Goal: Check status: Check status

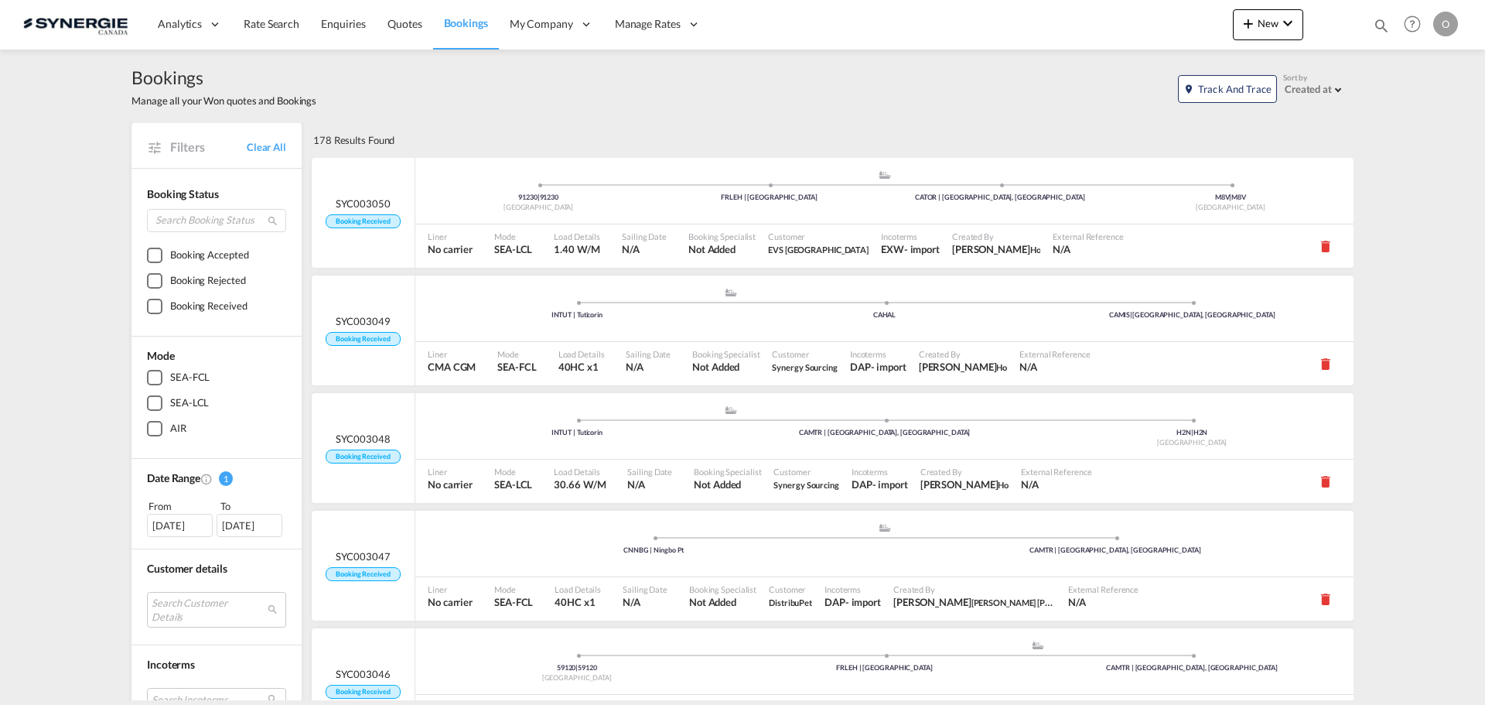
click at [1377, 22] on md-icon "icon-magnify" at bounding box center [1381, 25] width 17 height 17
click at [1152, 31] on select "Bookings Quotes Enquiries" at bounding box center [1134, 26] width 73 height 28
select select "Quotes"
click at [1098, 12] on select "Bookings Quotes Enquiries" at bounding box center [1134, 26] width 73 height 28
click at [1211, 21] on input at bounding box center [1265, 25] width 193 height 27
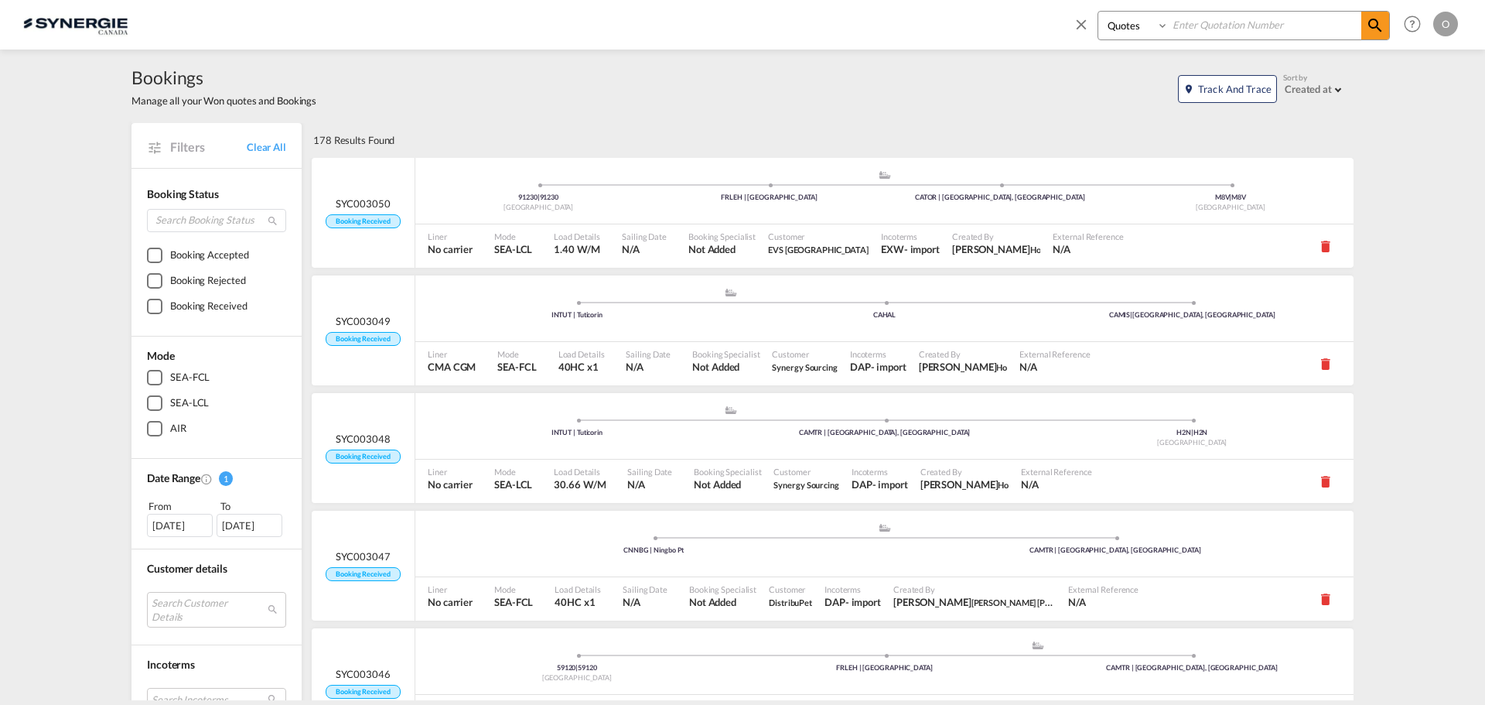
paste input "SYC000014579"
type input "SYC000014579"
click at [1369, 22] on md-icon "icon-magnify" at bounding box center [1375, 25] width 19 height 19
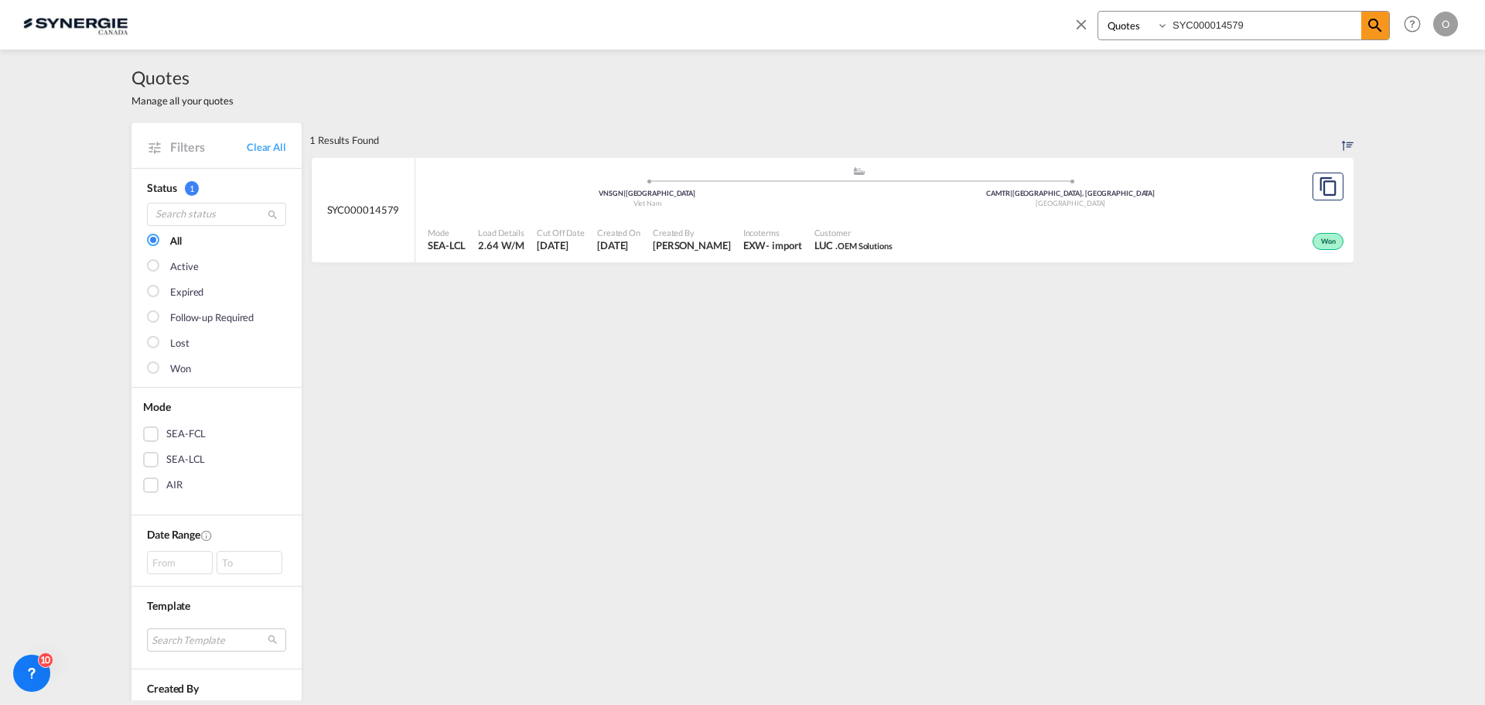
click at [820, 240] on span "LUC . OEM Solutions" at bounding box center [853, 245] width 78 height 14
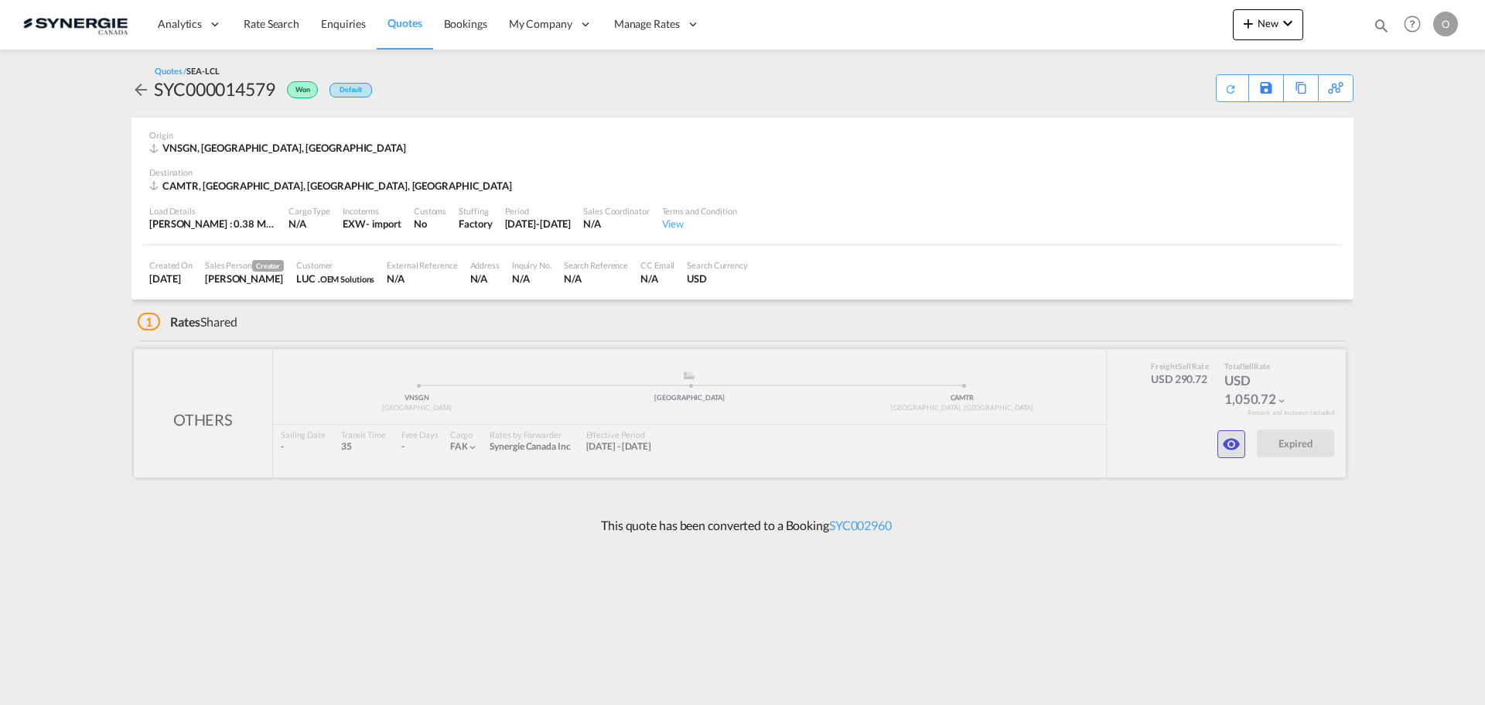
click at [1227, 443] on md-icon "icon-eye" at bounding box center [1231, 444] width 19 height 19
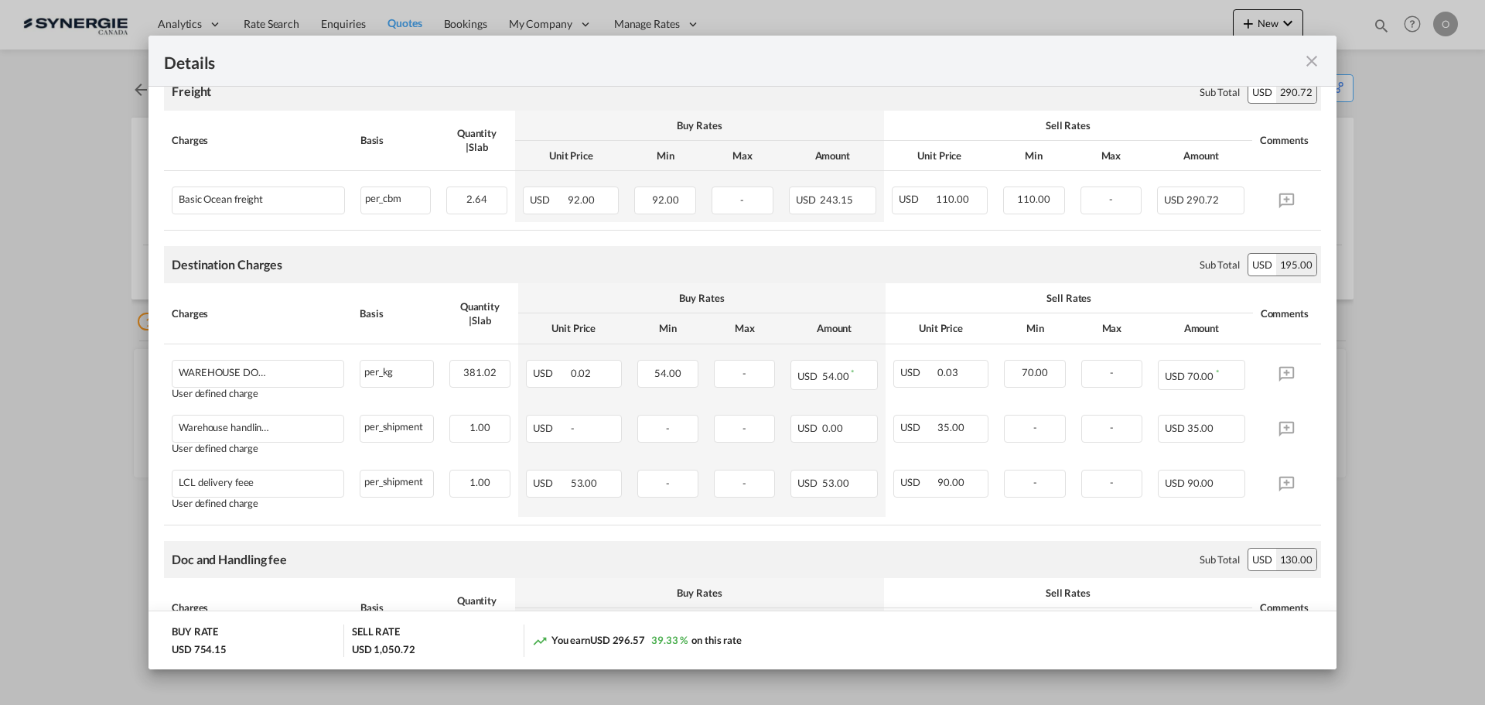
scroll to position [281, 0]
